Goal: Task Accomplishment & Management: Use online tool/utility

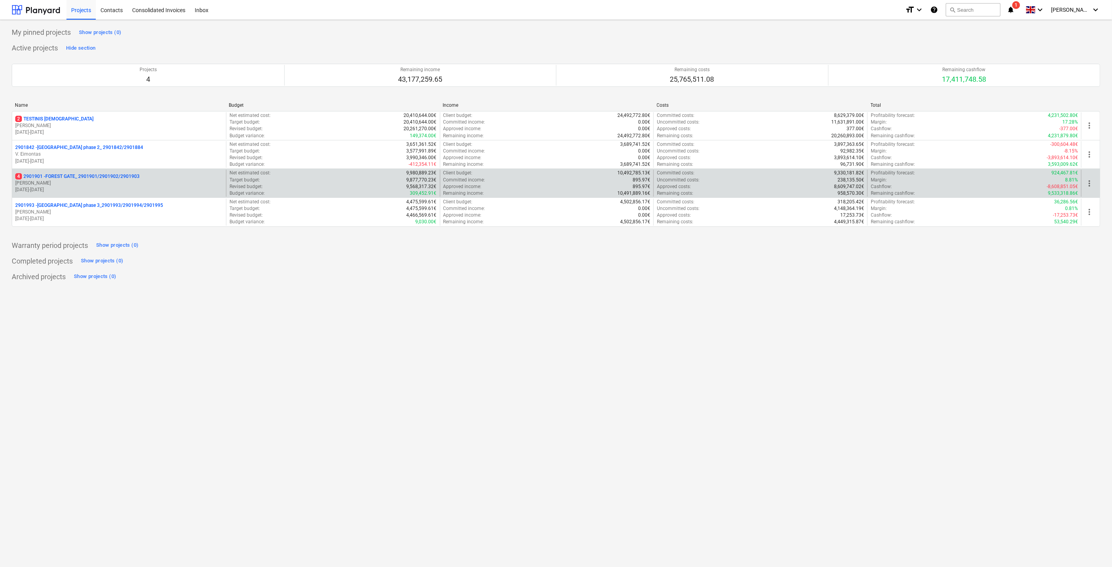
click at [107, 182] on p "[PERSON_NAME]" at bounding box center [119, 183] width 208 height 7
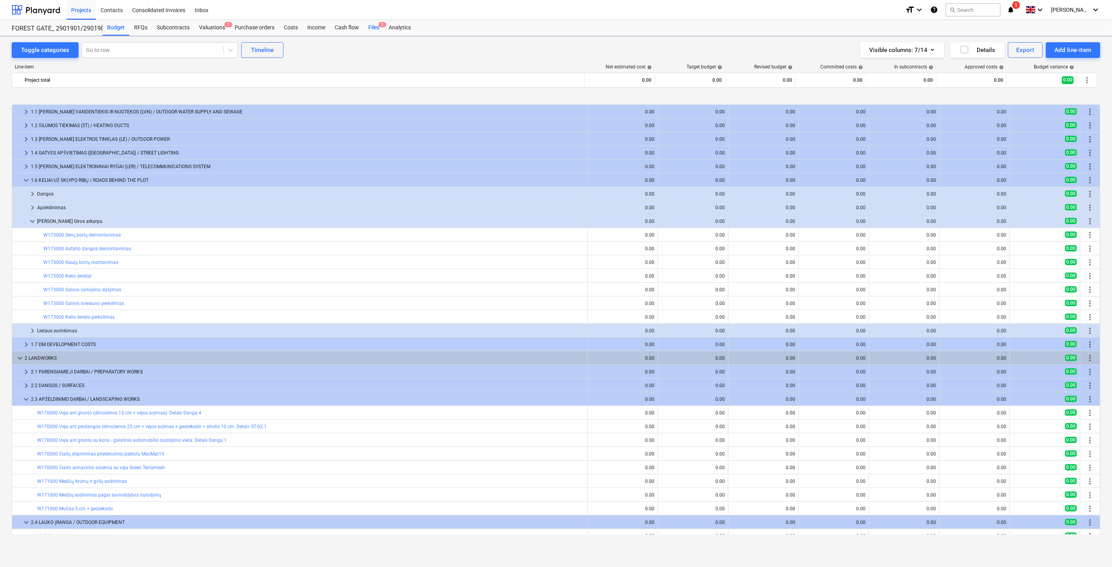
drag, startPoint x: 372, startPoint y: 29, endPoint x: 474, endPoint y: 2, distance: 105.2
click at [372, 29] on div "Files 3" at bounding box center [374, 28] width 20 height 16
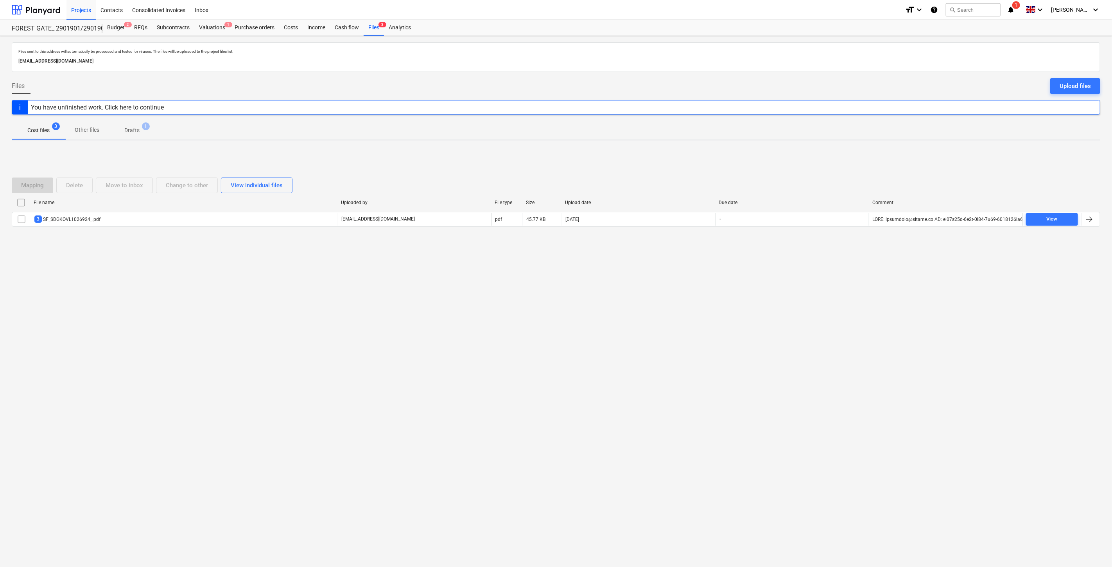
click at [283, 284] on div "Files sent to this address will automatically be processed and tested for virus…" at bounding box center [556, 301] width 1112 height 531
click at [328, 275] on div "Files sent to this address will automatically be processed and tested for virus…" at bounding box center [556, 301] width 1112 height 531
click at [207, 24] on div "Valuations 1" at bounding box center [212, 28] width 36 height 16
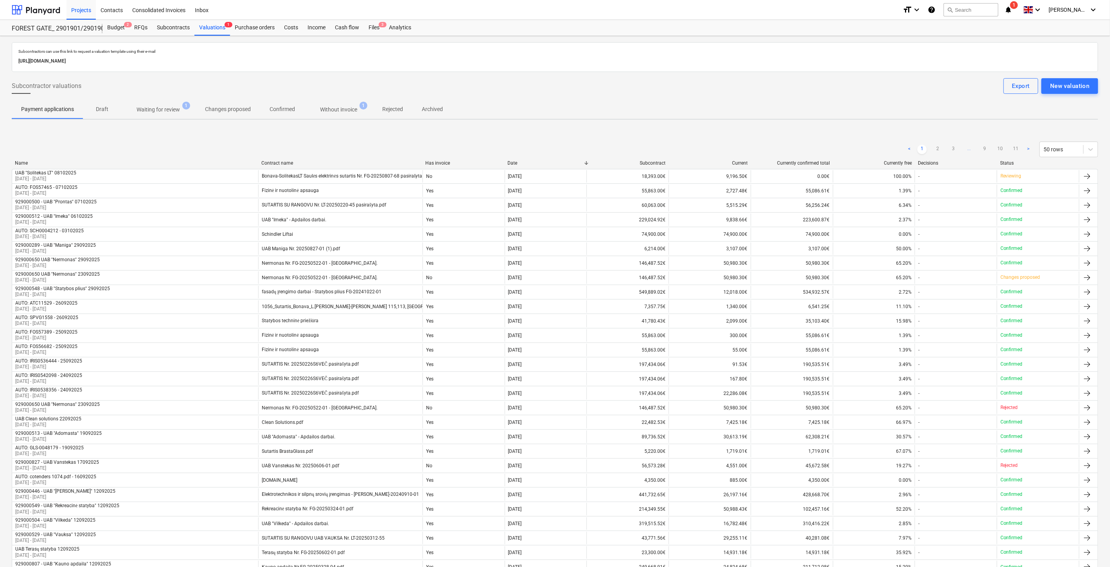
click at [170, 111] on p "Waiting for review" at bounding box center [158, 110] width 43 height 8
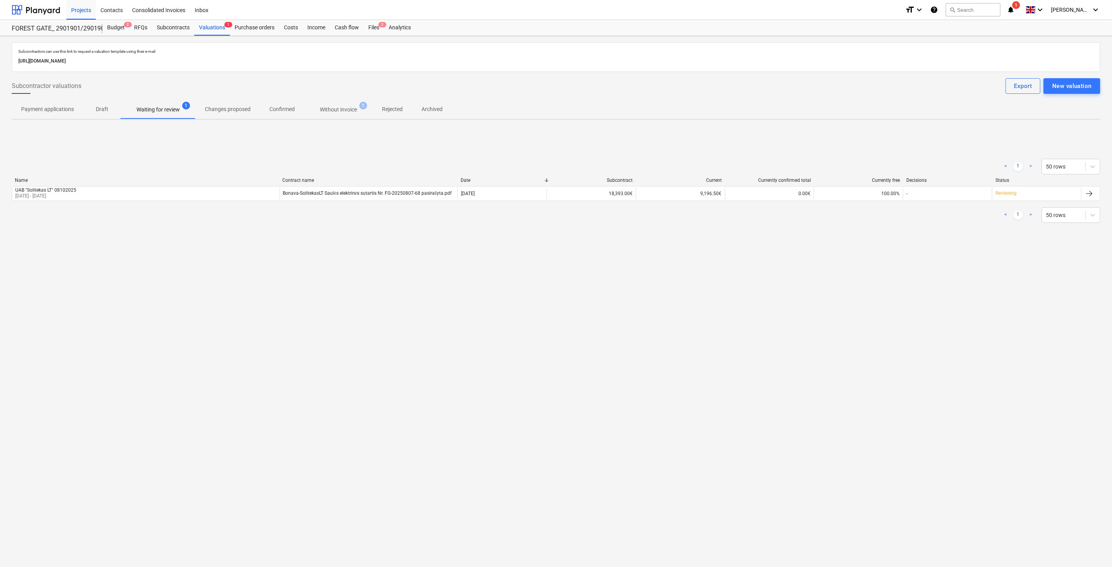
click at [341, 111] on p "Without invoice" at bounding box center [338, 110] width 37 height 8
click at [370, 30] on div "Files 3" at bounding box center [374, 28] width 20 height 16
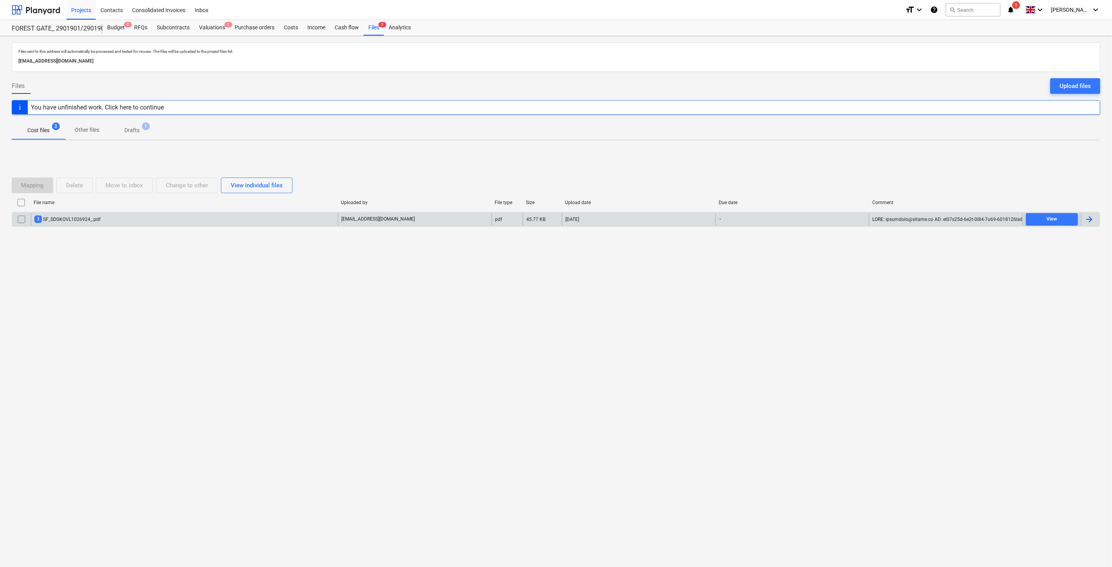
click at [299, 216] on div "3 SF_SDGKOVL1026924_.pdf" at bounding box center [184, 219] width 307 height 13
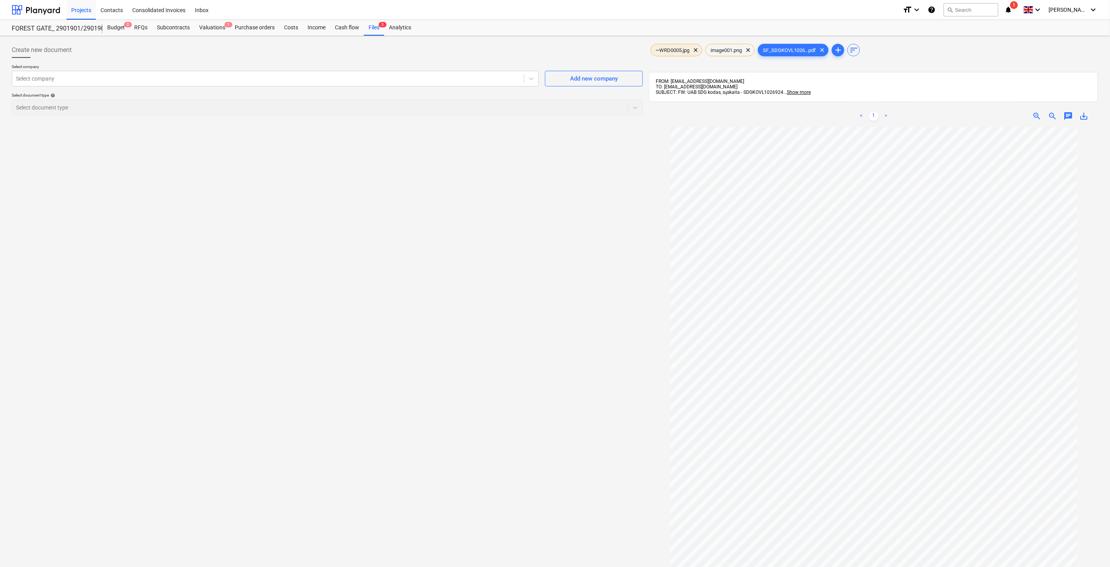
click at [670, 49] on span "~WRD0005.jpg" at bounding box center [672, 50] width 43 height 6
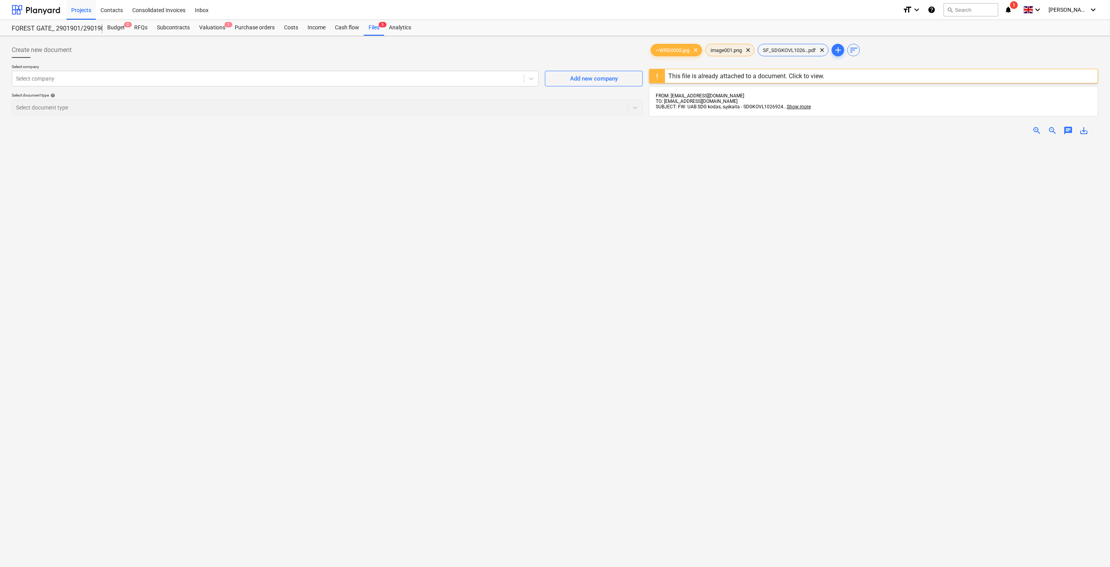
click at [730, 51] on span "image001.png" at bounding box center [726, 50] width 41 height 6
click at [800, 48] on span "SF_SDGKOVL1026...pdf" at bounding box center [789, 50] width 62 height 6
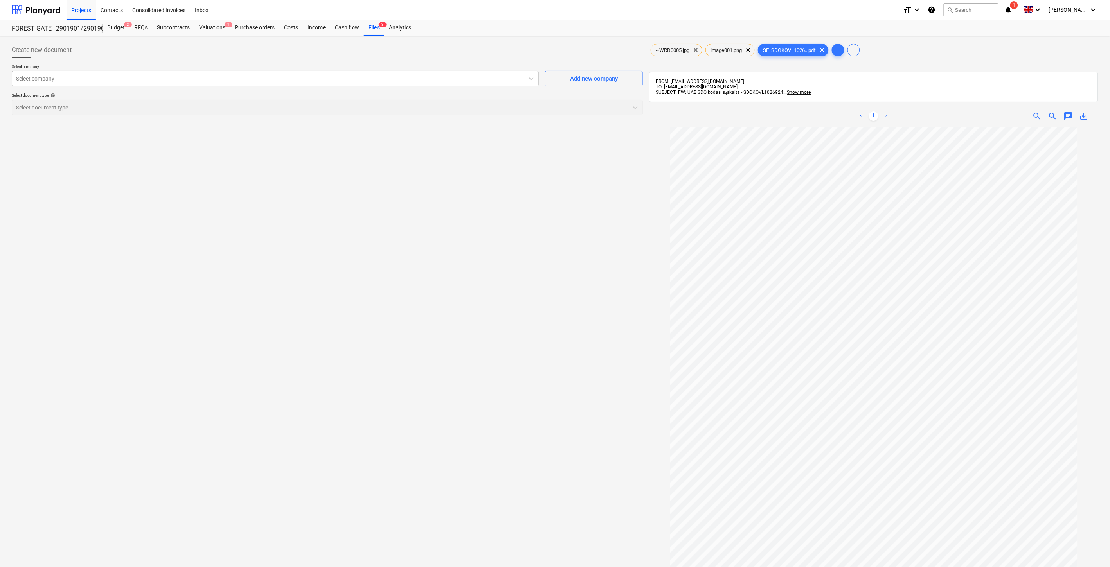
click at [330, 81] on div at bounding box center [268, 79] width 504 height 8
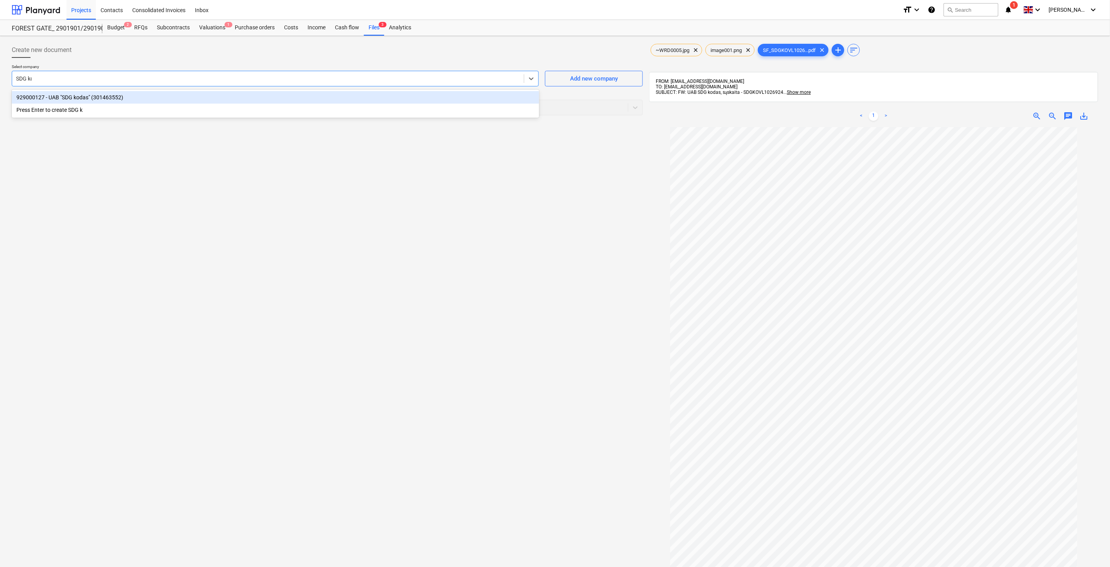
type input "SDG kodas"
click at [330, 94] on div "929000127 - UAB "SDG kodas" (301463552)" at bounding box center [275, 97] width 527 height 13
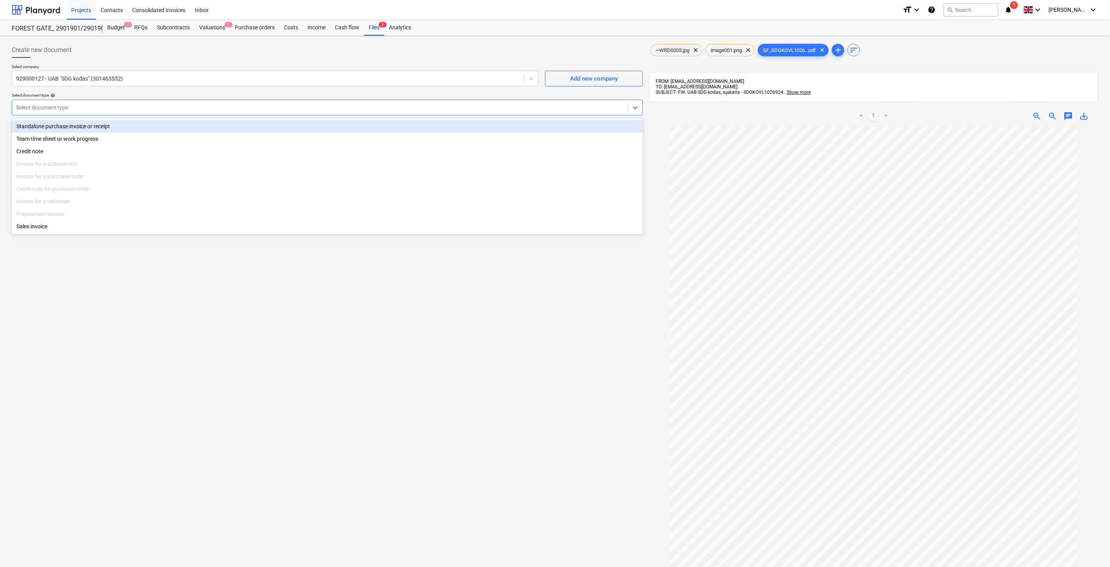
click at [325, 106] on div at bounding box center [320, 108] width 608 height 8
click at [183, 127] on div "Standalone purchase invoice or receipt" at bounding box center [327, 126] width 631 height 13
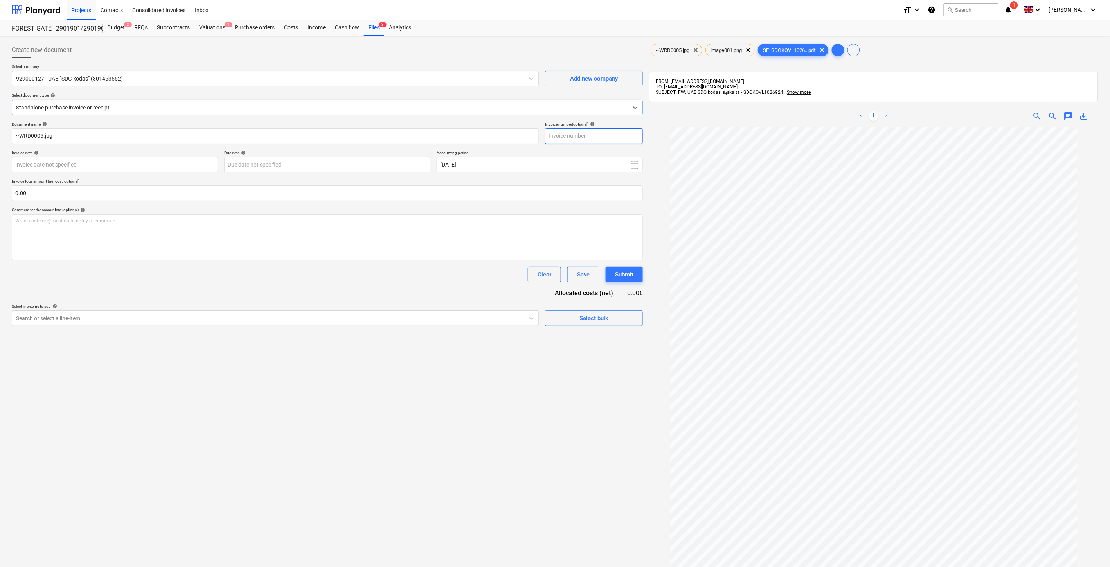
click at [631, 139] on input "text" at bounding box center [594, 136] width 98 height 16
click at [680, 53] on div "~WRD0005.jpg clear" at bounding box center [676, 50] width 52 height 13
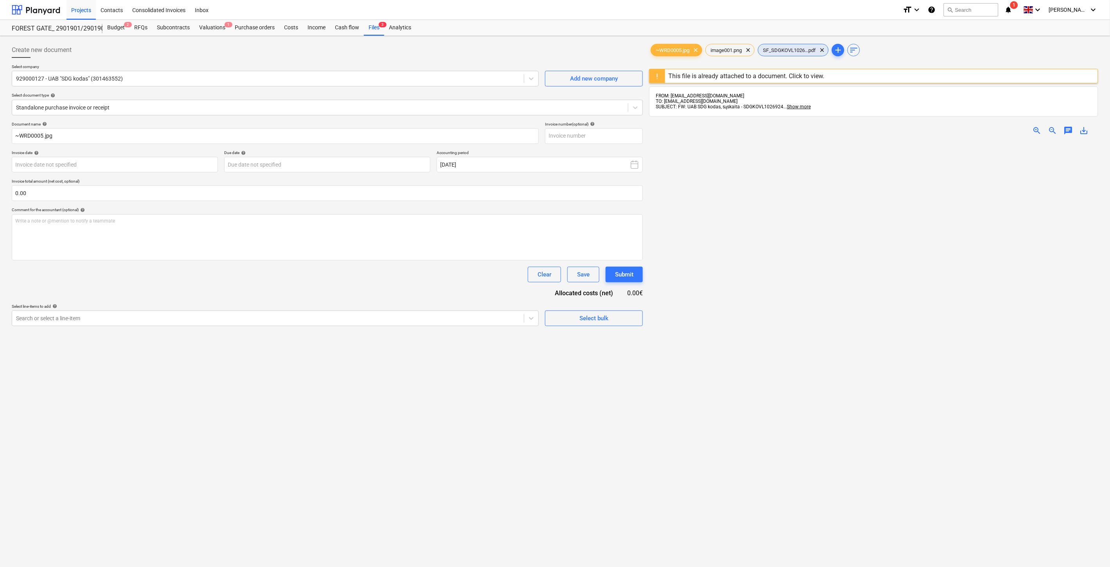
click at [786, 50] on span "SF_SDGKOVL1026...pdf" at bounding box center [789, 50] width 62 height 6
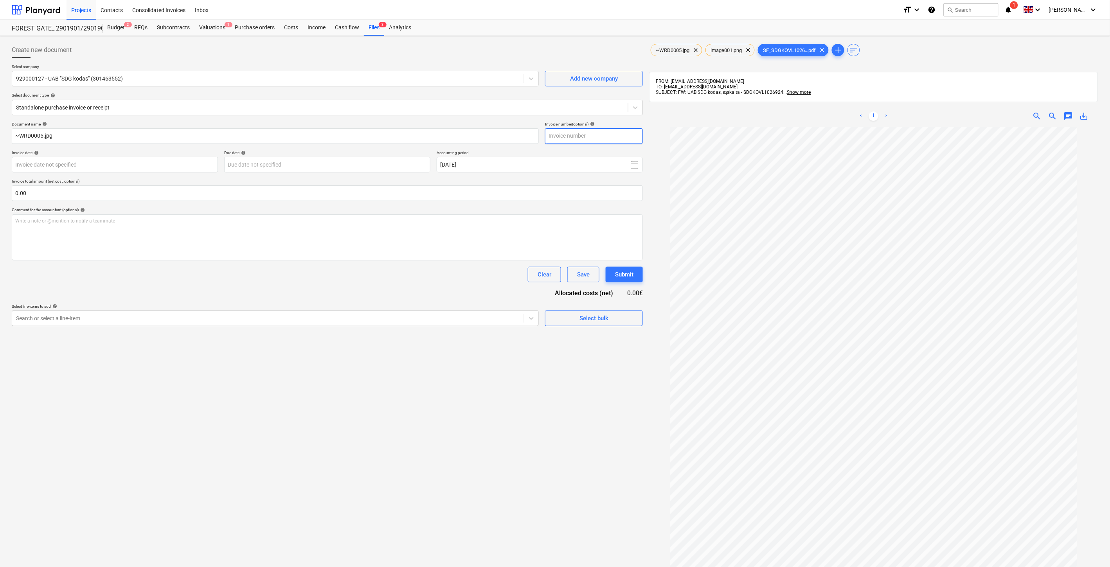
click at [600, 135] on input "text" at bounding box center [594, 136] width 98 height 16
type input "SDGKOVL1026924"
click at [176, 163] on body "Projects Contacts Consolidated Invoices Inbox format_size keyboard_arrow_down h…" at bounding box center [555, 283] width 1110 height 567
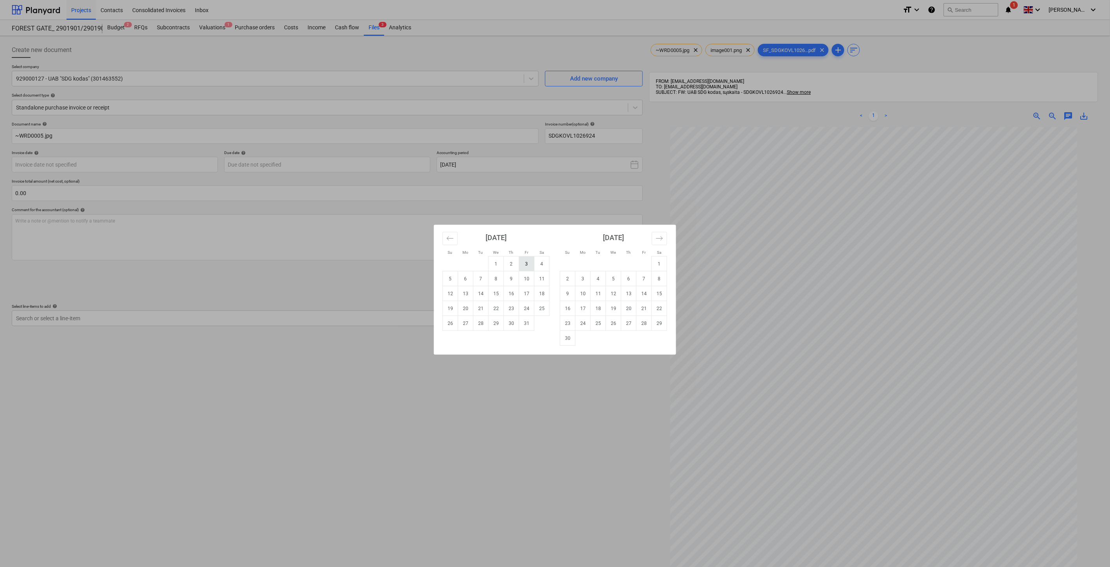
click at [525, 262] on td "3" at bounding box center [526, 264] width 15 height 15
type input "[DATE]"
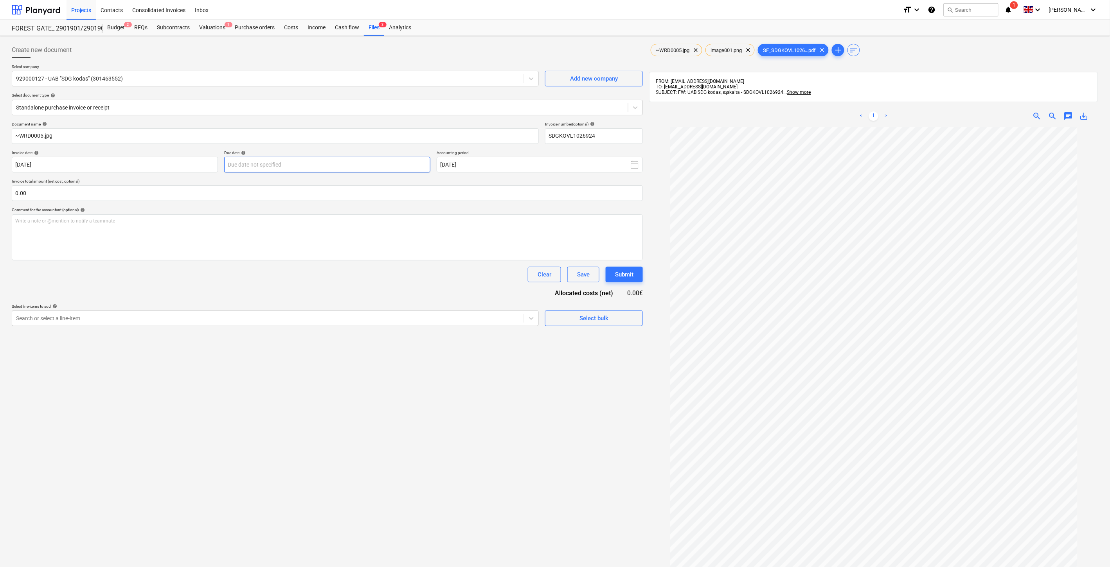
click at [308, 162] on body "Projects Contacts Consolidated Invoices Inbox format_size keyboard_arrow_down h…" at bounding box center [555, 283] width 1110 height 567
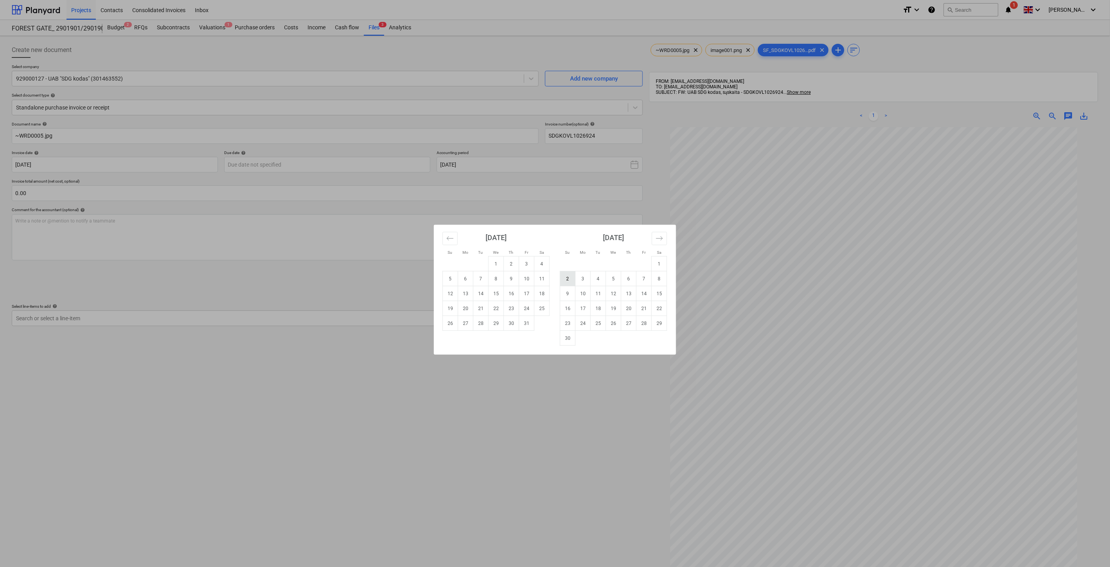
click at [569, 278] on td "2" at bounding box center [567, 278] width 15 height 15
type input "[DATE]"
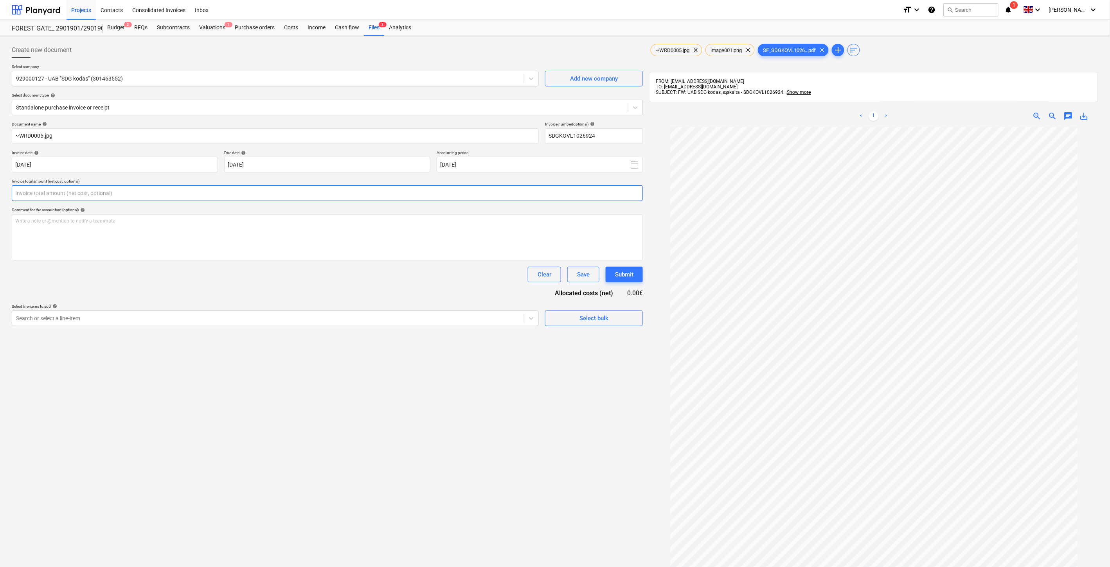
click at [178, 190] on input "text" at bounding box center [327, 193] width 631 height 16
type input "49.41"
click at [169, 339] on div at bounding box center [268, 338] width 504 height 8
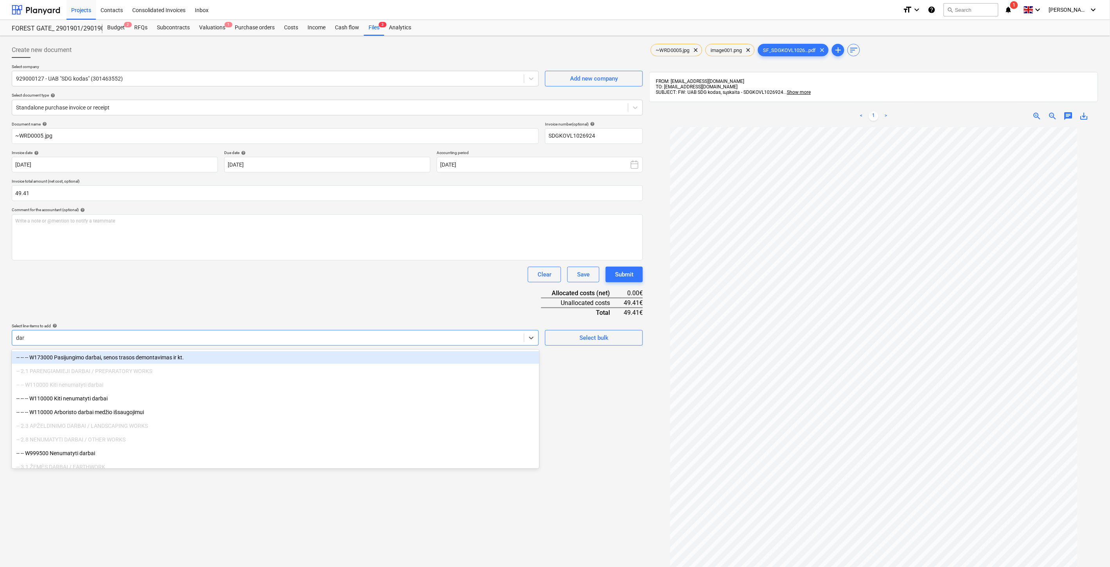
type input "darb"
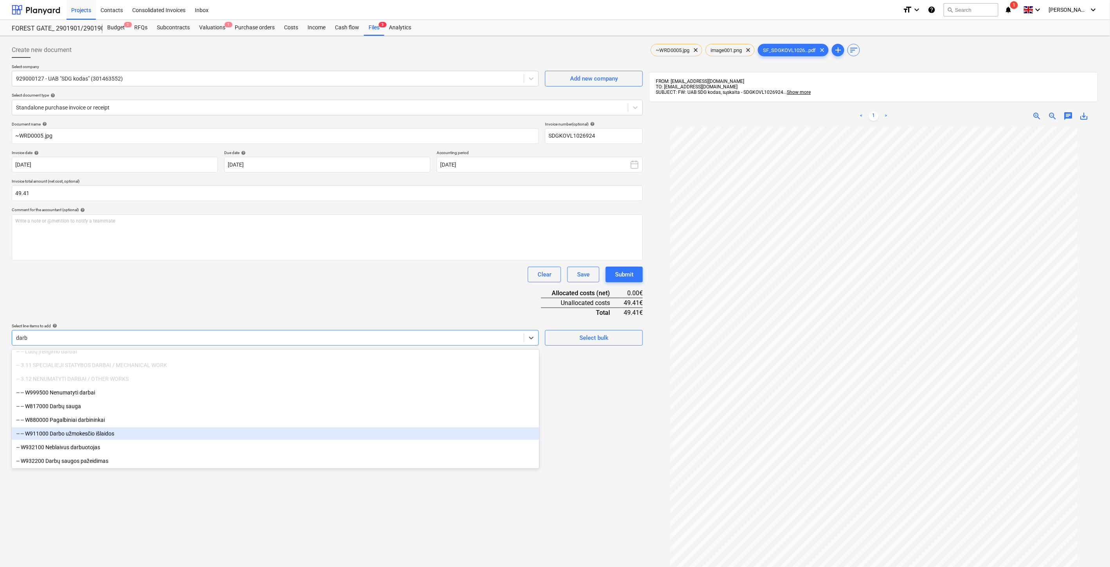
scroll to position [111, 0]
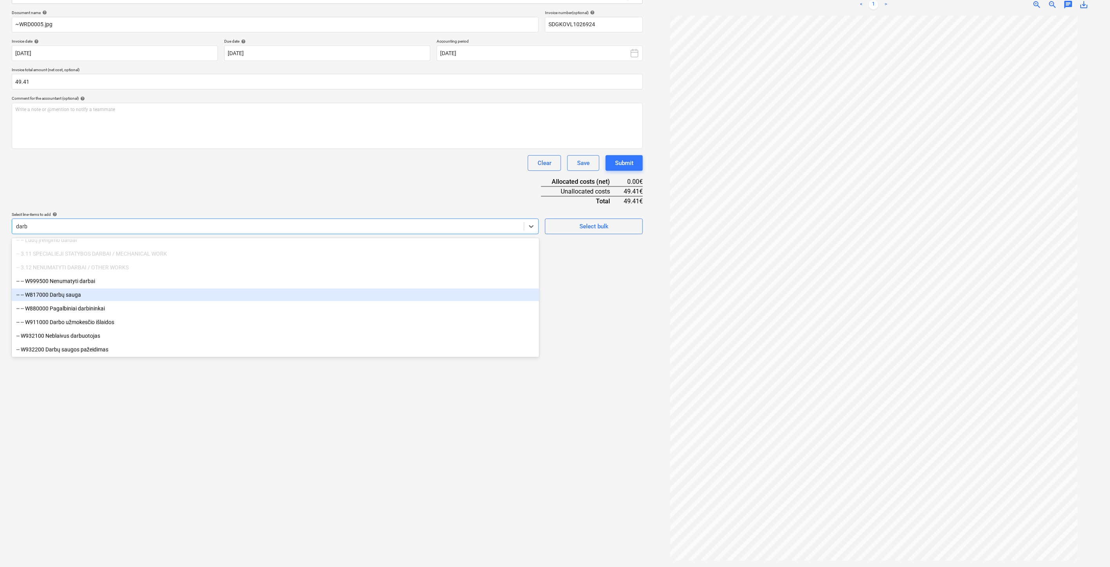
click at [113, 298] on div "-- -- W817000 Darbų sauga" at bounding box center [275, 295] width 527 height 13
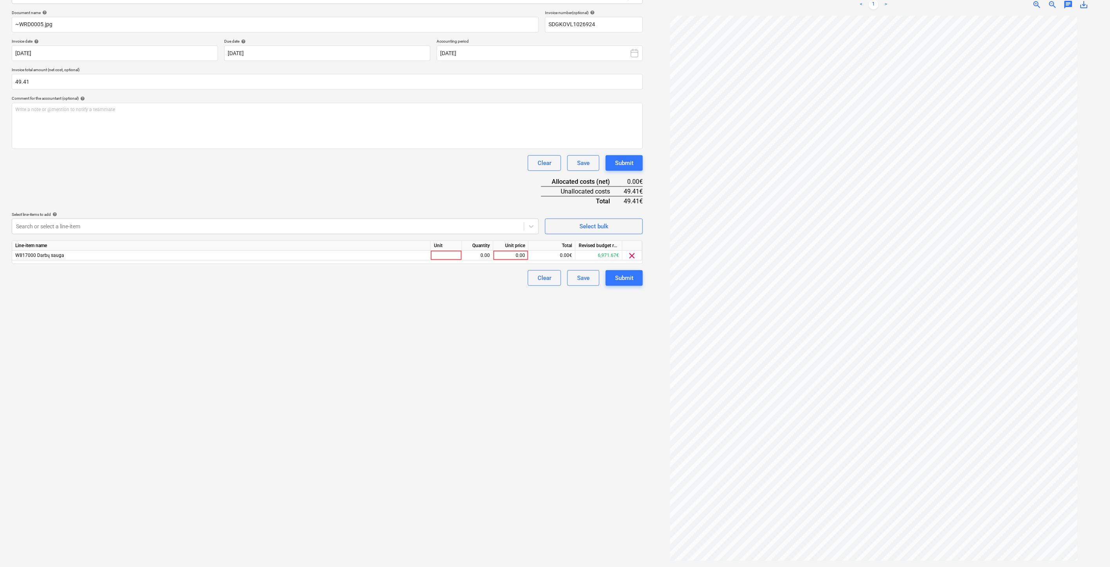
click at [431, 177] on div "Document name help ~WRD0005.jpg Invoice number (optional) help SDGKOVL1026924 I…" at bounding box center [327, 148] width 631 height 276
click at [435, 259] on div at bounding box center [446, 256] width 31 height 10
type input "1"
click at [478, 255] on div "0.00" at bounding box center [477, 256] width 25 height 10
drag, startPoint x: 518, startPoint y: 253, endPoint x: 518, endPoint y: 247, distance: 6.3
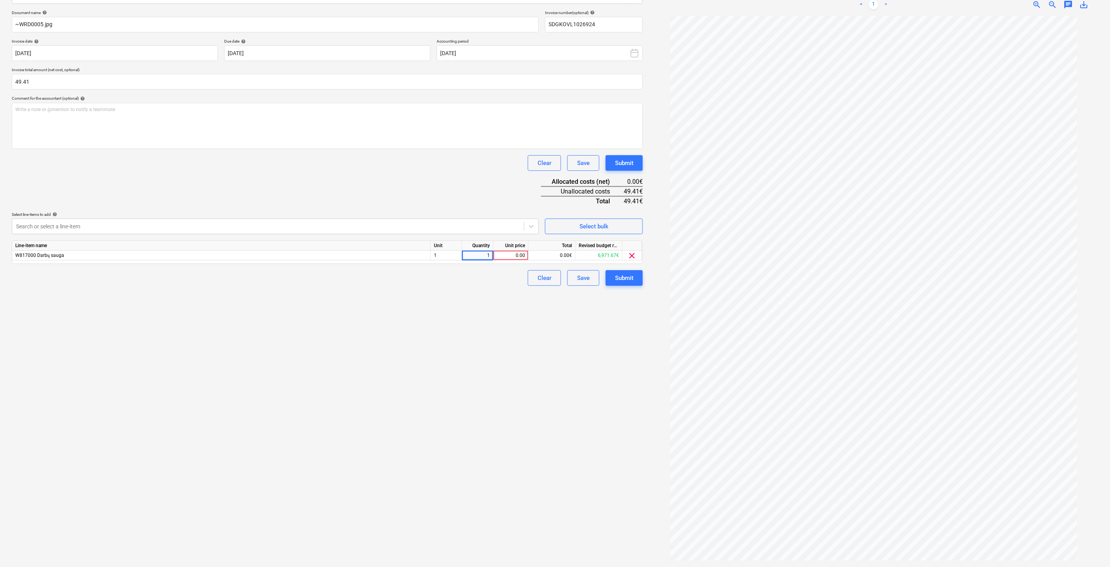
click at [518, 252] on div "0.00" at bounding box center [510, 256] width 29 height 10
type input "49.41"
click at [419, 159] on div "Clear Save Submit" at bounding box center [327, 163] width 631 height 16
click at [583, 277] on div "Save" at bounding box center [583, 278] width 13 height 10
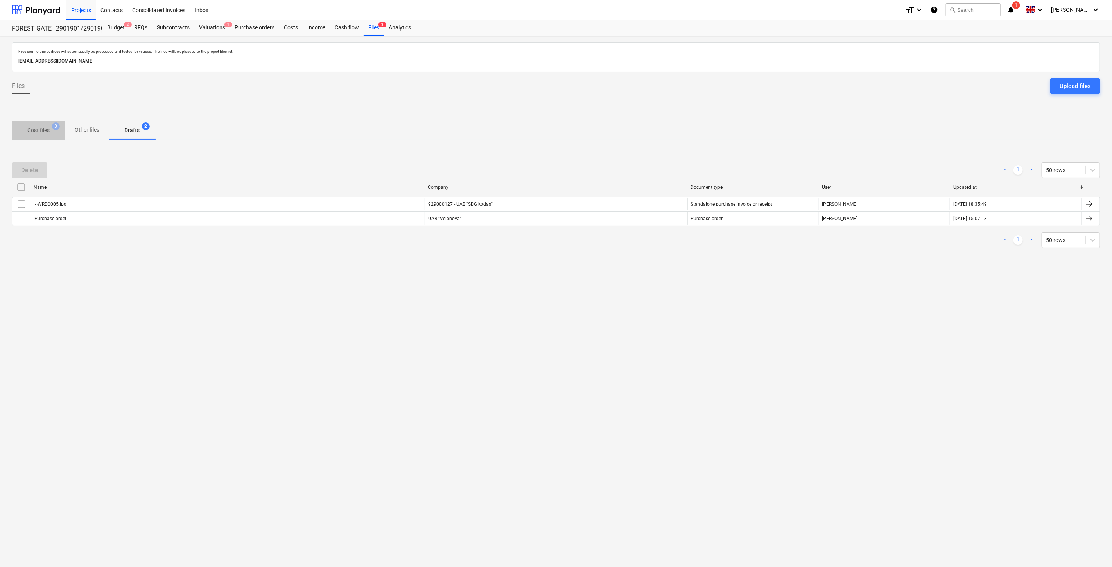
click at [45, 124] on span "Cost files 3" at bounding box center [39, 130] width 54 height 14
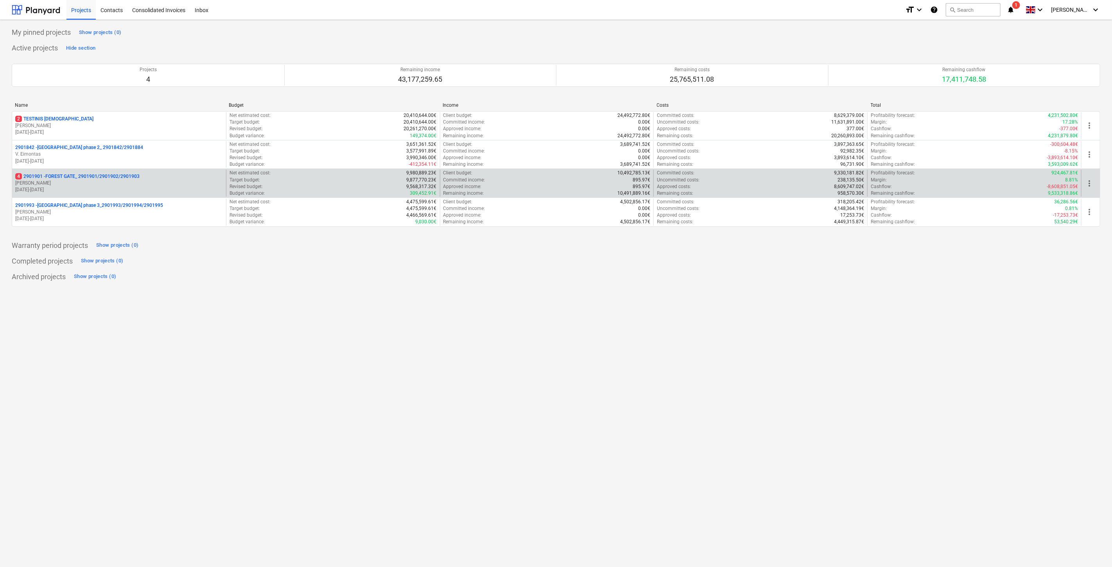
click at [73, 182] on p "[PERSON_NAME]" at bounding box center [119, 183] width 208 height 7
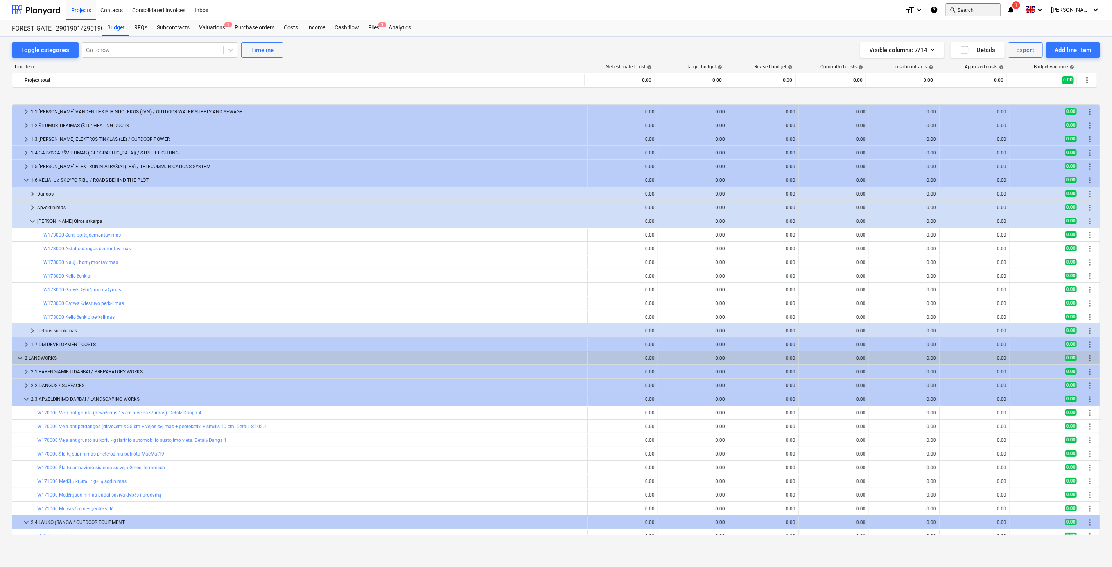
click at [979, 14] on button "search Search" at bounding box center [973, 9] width 55 height 13
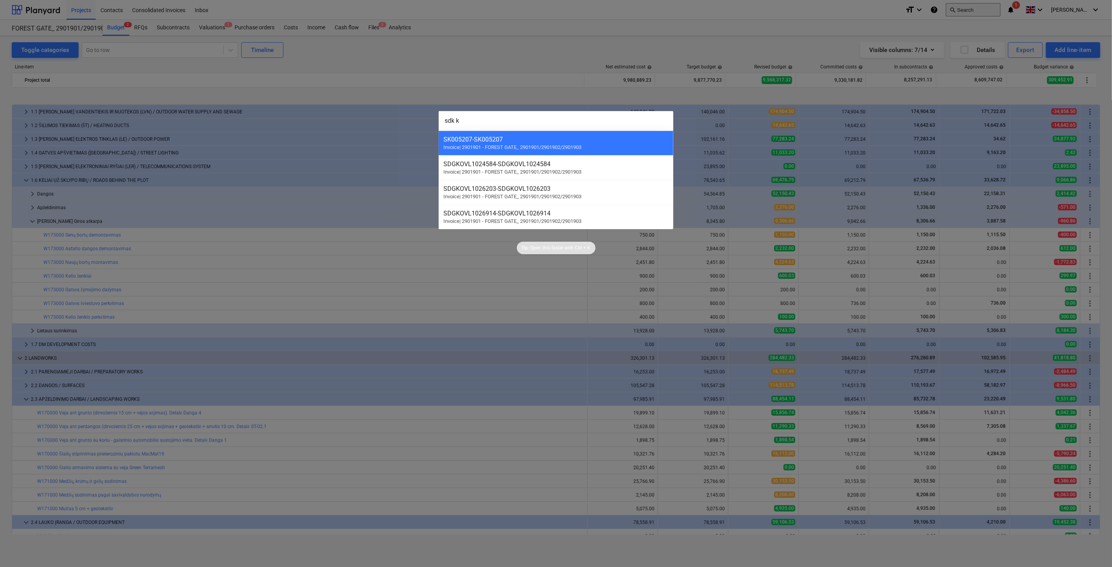
scroll to position [291, 0]
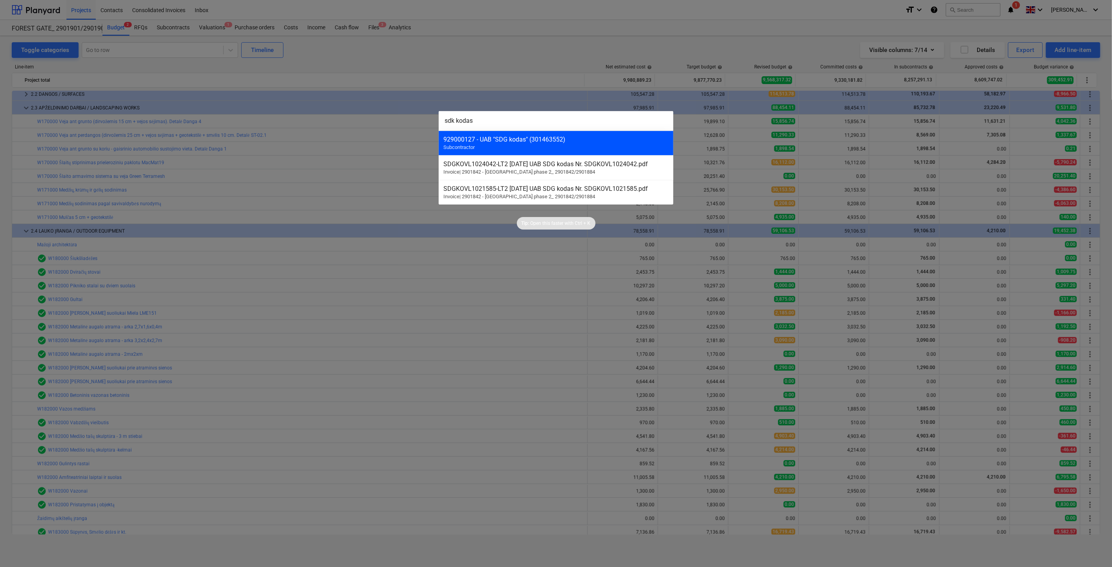
type input "sdk kodas"
drag, startPoint x: 480, startPoint y: 150, endPoint x: 482, endPoint y: 146, distance: 4.9
click at [481, 152] on div "929000127 - UAB "SDG kodas" (301463552) Subcontractor" at bounding box center [556, 143] width 235 height 25
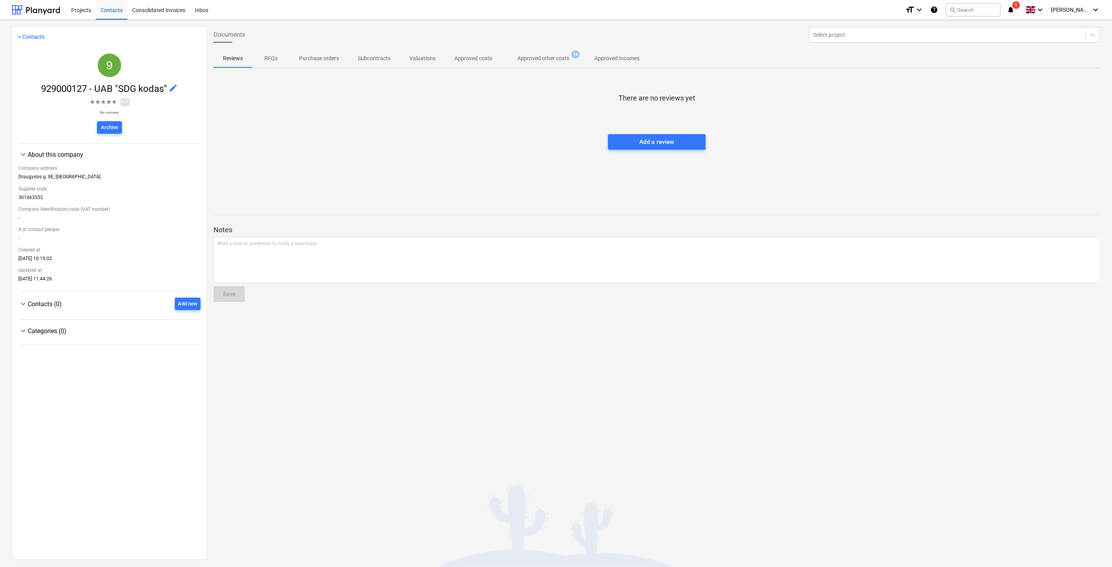
click at [548, 63] on span "Approved other costs 16" at bounding box center [543, 58] width 83 height 14
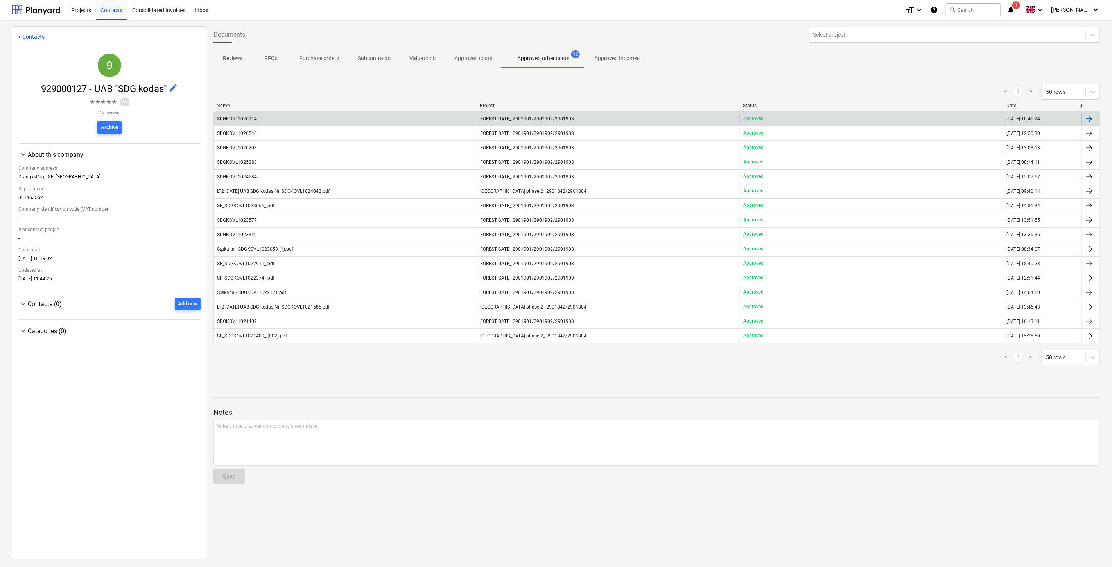
click at [417, 122] on div "SDGKOVL1026914" at bounding box center [345, 119] width 263 height 13
